Goal: Task Accomplishment & Management: Manage account settings

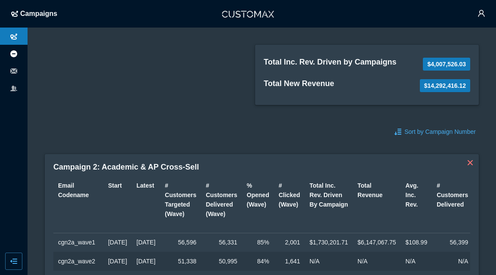
click at [9, 53] on li at bounding box center [14, 53] width 28 height 17
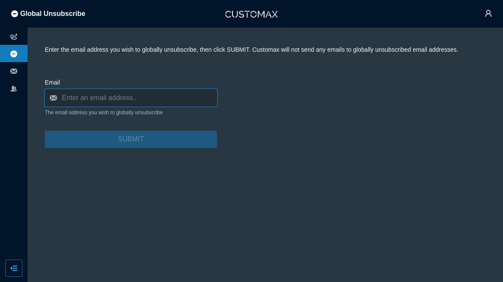
click at [92, 97] on input "email" at bounding box center [131, 97] width 172 height 17
paste input "[EMAIL_ADDRESS][PERSON_NAME][DOMAIN_NAME]"
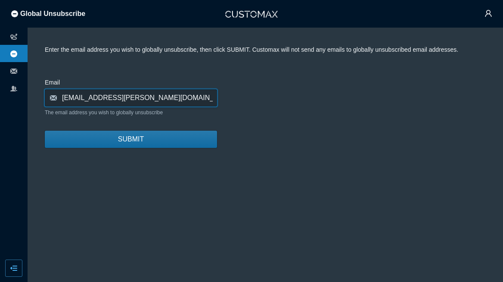
type input "[EMAIL_ADDRESS][PERSON_NAME][DOMAIN_NAME]"
click at [157, 143] on button "SUBMIT" at bounding box center [131, 138] width 172 height 17
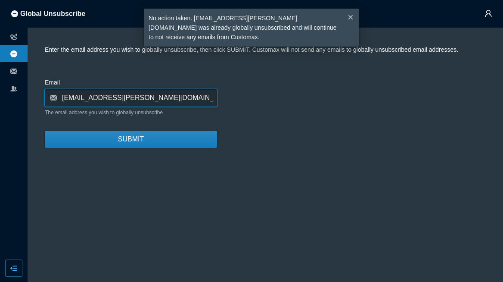
click at [168, 99] on input "[EMAIL_ADDRESS][PERSON_NAME][DOMAIN_NAME]" at bounding box center [131, 97] width 172 height 17
drag, startPoint x: 163, startPoint y: 99, endPoint x: -2, endPoint y: 93, distance: 164.6
click at [0, 93] on html "Global Unsubscribe Enter the email address you wish to globally unsubscribe, th…" at bounding box center [251, 141] width 503 height 282
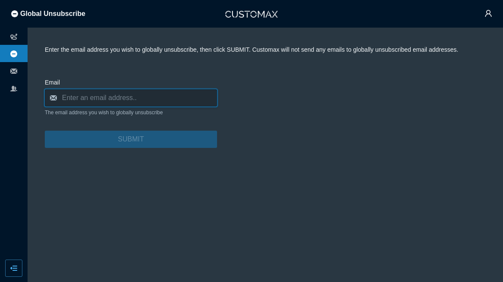
paste input "[PERSON_NAME][EMAIL_ADDRESS][PERSON_NAME][DOMAIN_NAME]"
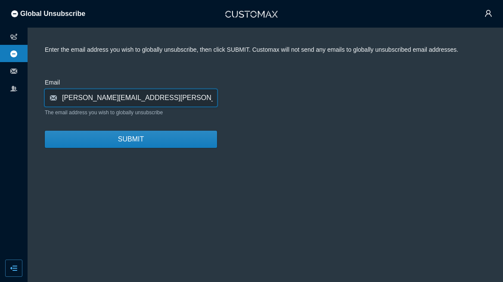
type input "[PERSON_NAME][EMAIL_ADDRESS][PERSON_NAME][DOMAIN_NAME]"
click at [45, 130] on button "SUBMIT" at bounding box center [131, 138] width 172 height 17
